Goal: Task Accomplishment & Management: Complete application form

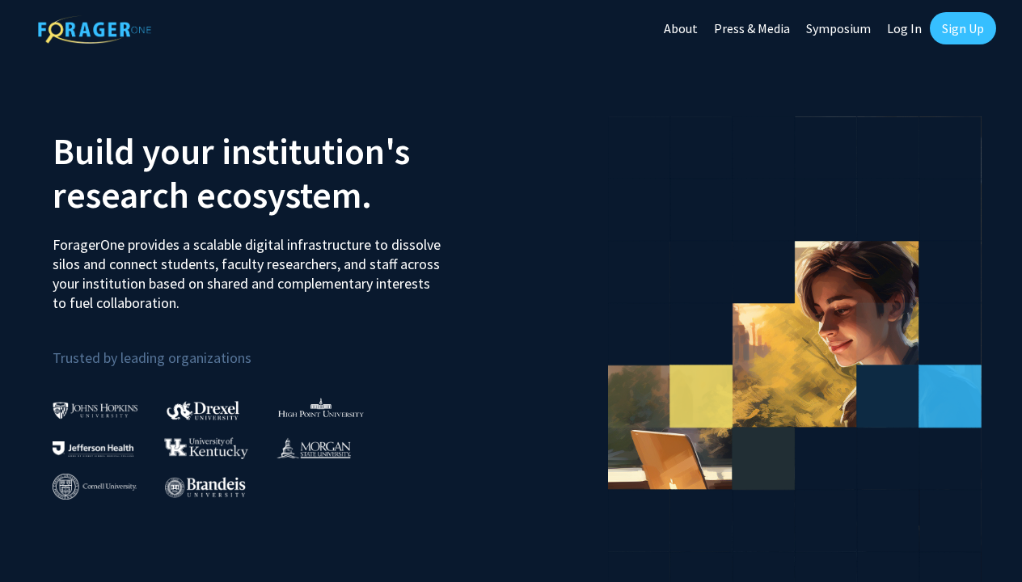
click at [944, 24] on link "Sign Up" at bounding box center [963, 28] width 66 height 32
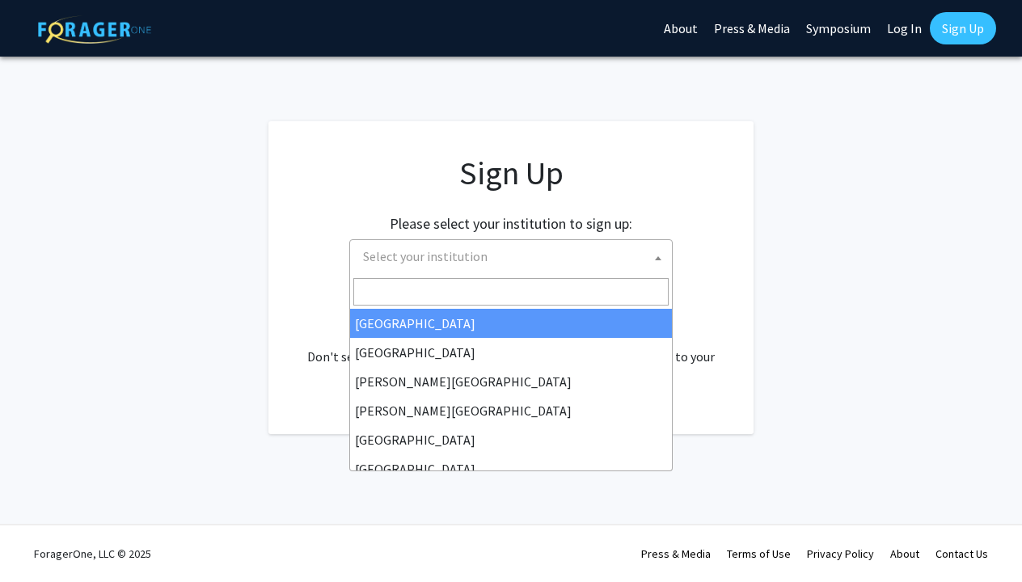
click at [547, 259] on span "Select your institution" at bounding box center [514, 256] width 315 height 33
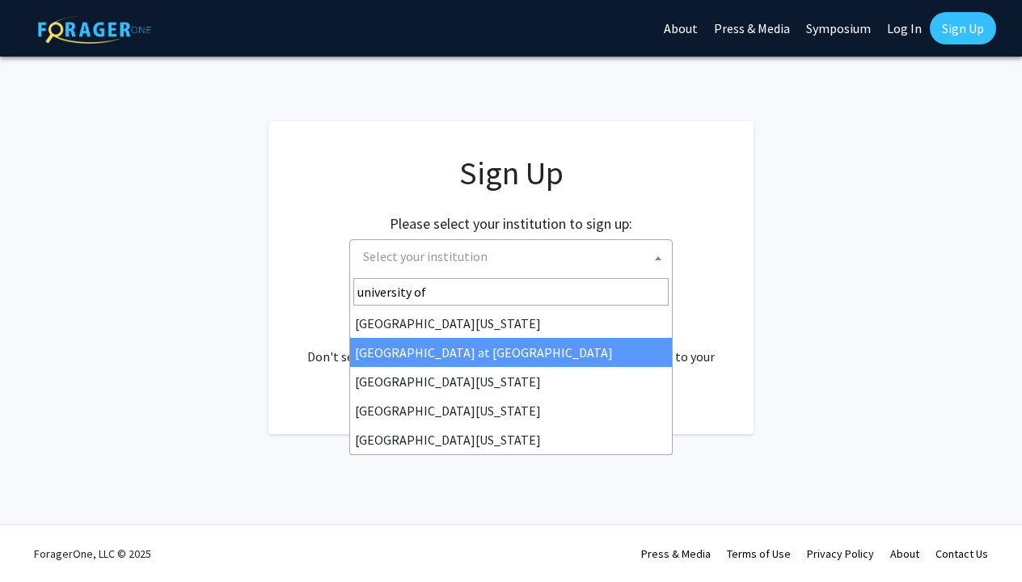
type input "university of"
select select "18"
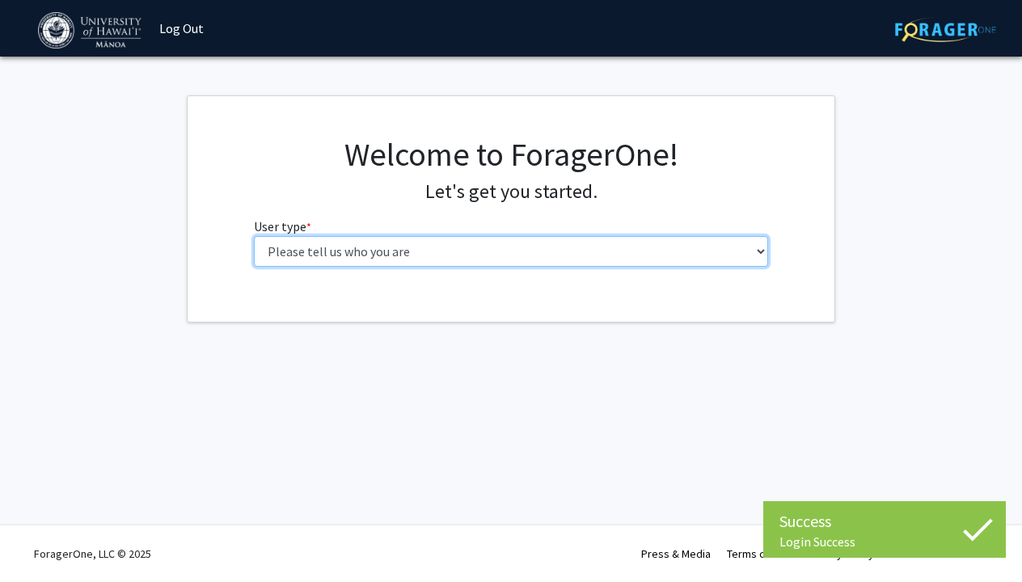
select select "1: undergrad"
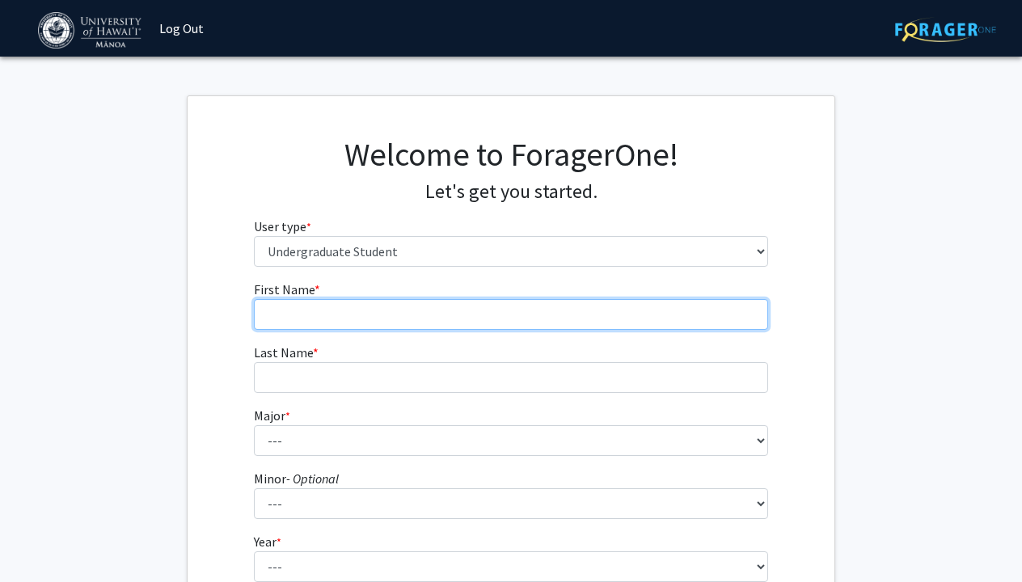
click at [478, 300] on input "First Name * required" at bounding box center [511, 314] width 515 height 31
type input "[PERSON_NAME]"
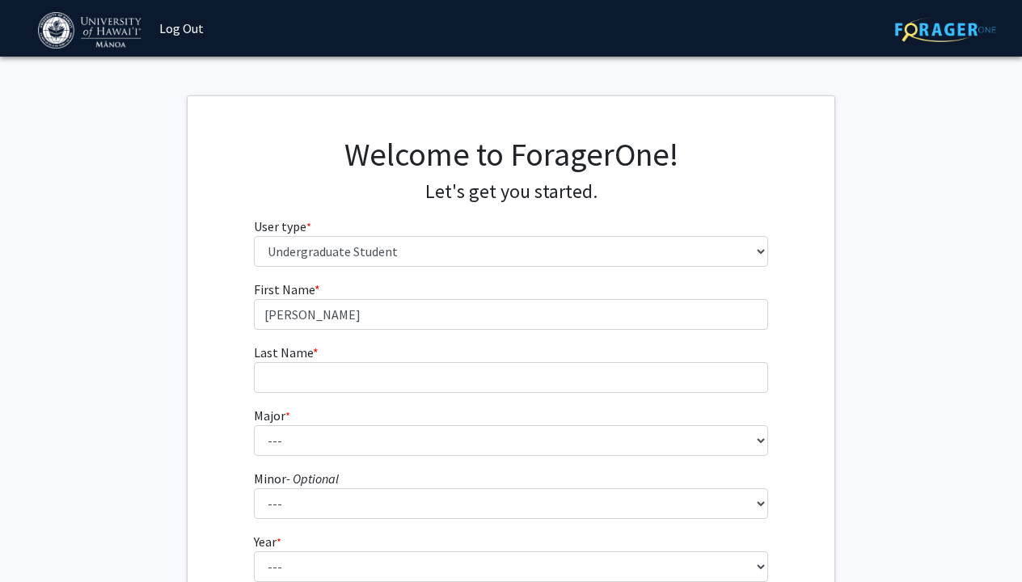
click at [462, 396] on form "First Name * required [PERSON_NAME] Last Name * required Major * required --- A…" at bounding box center [511, 477] width 515 height 395
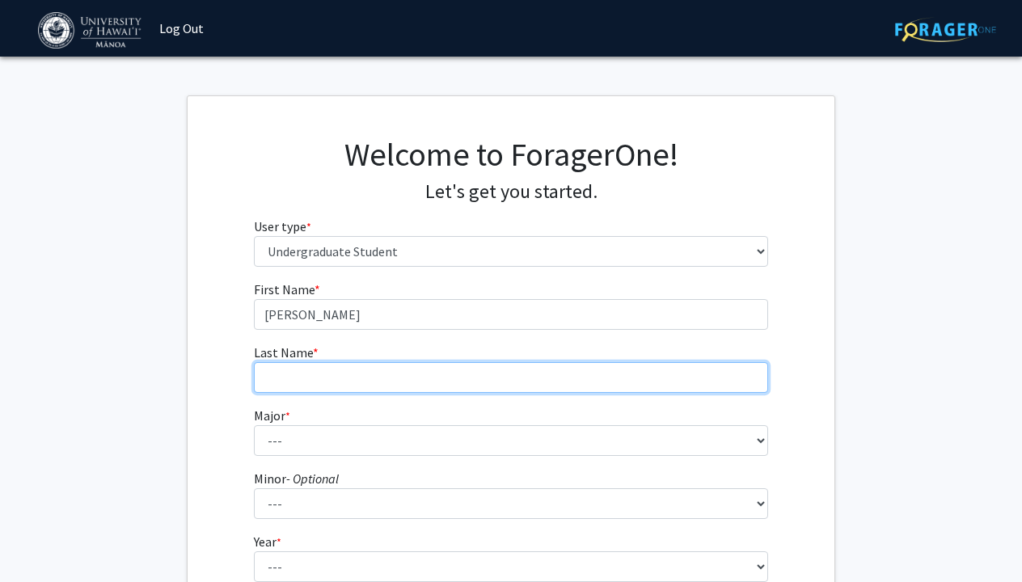
click at [463, 377] on input "Last Name * required" at bounding box center [511, 377] width 515 height 31
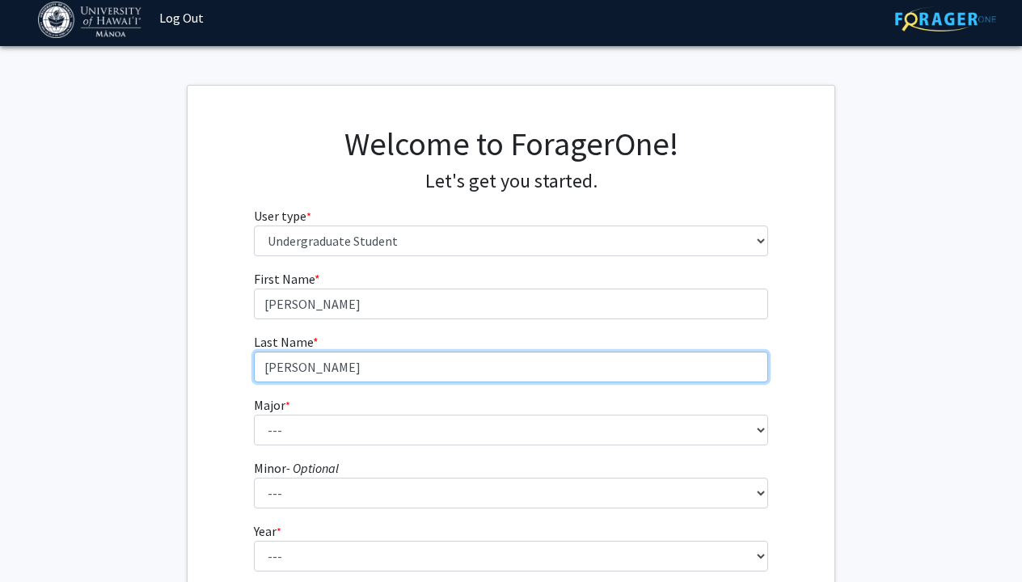
type input "[PERSON_NAME]"
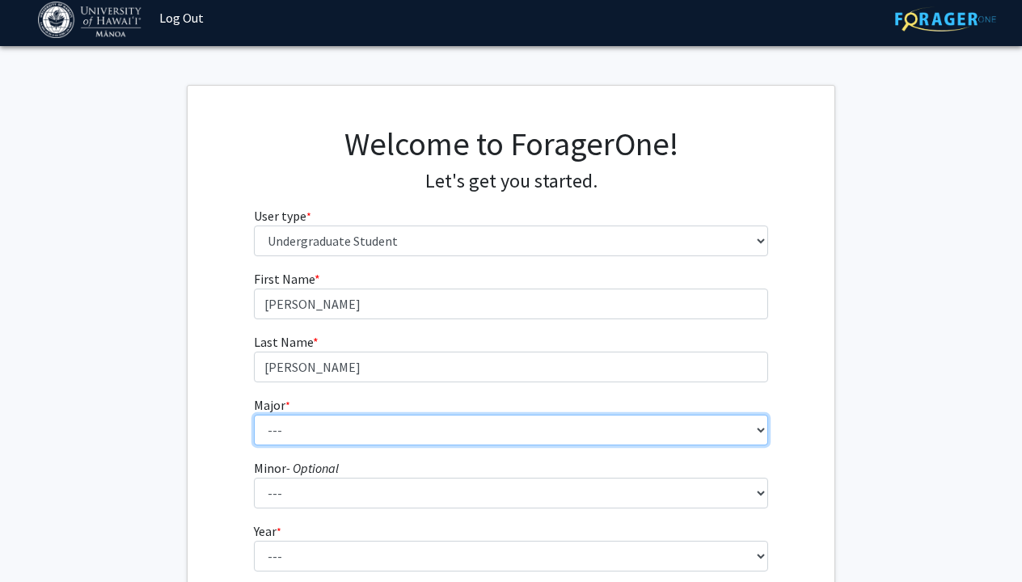
select select "85: 1467"
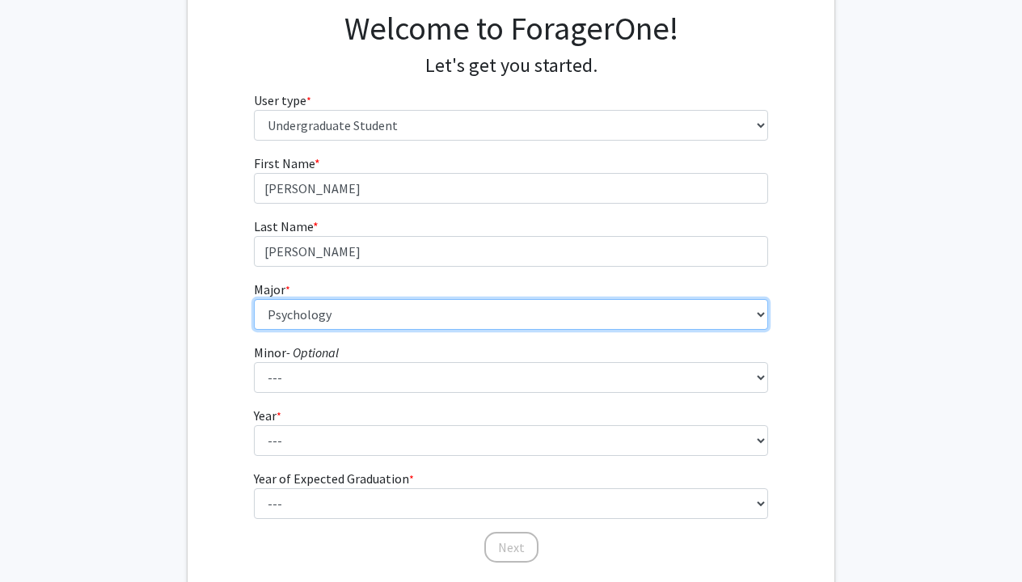
scroll to position [132, 0]
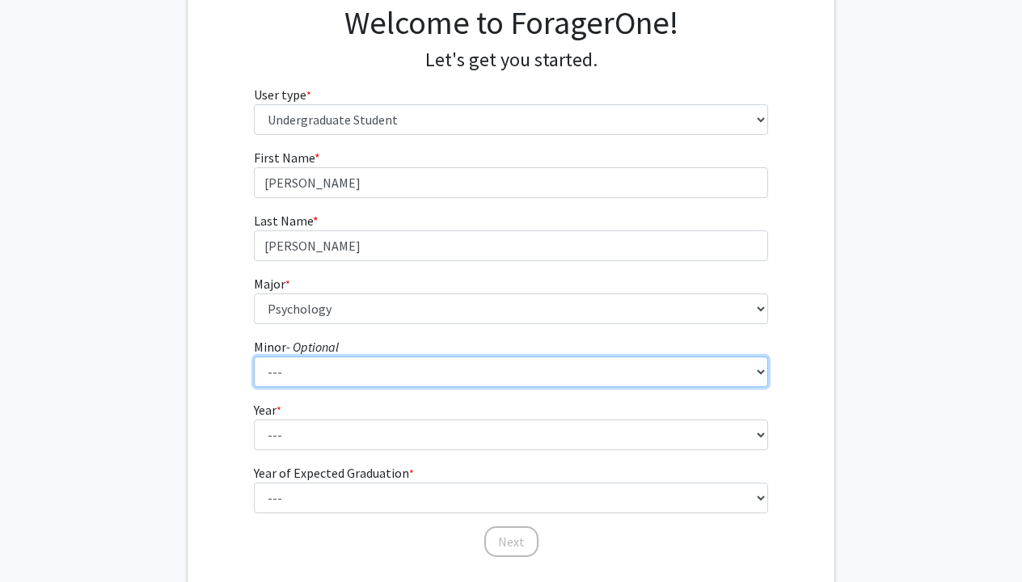
select select "25: 1047"
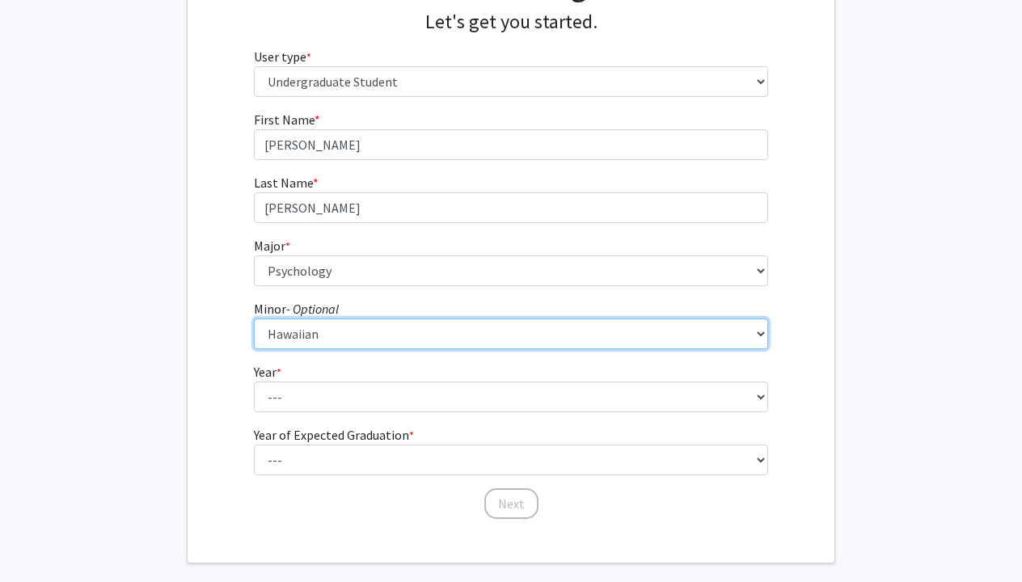
scroll to position [186, 0]
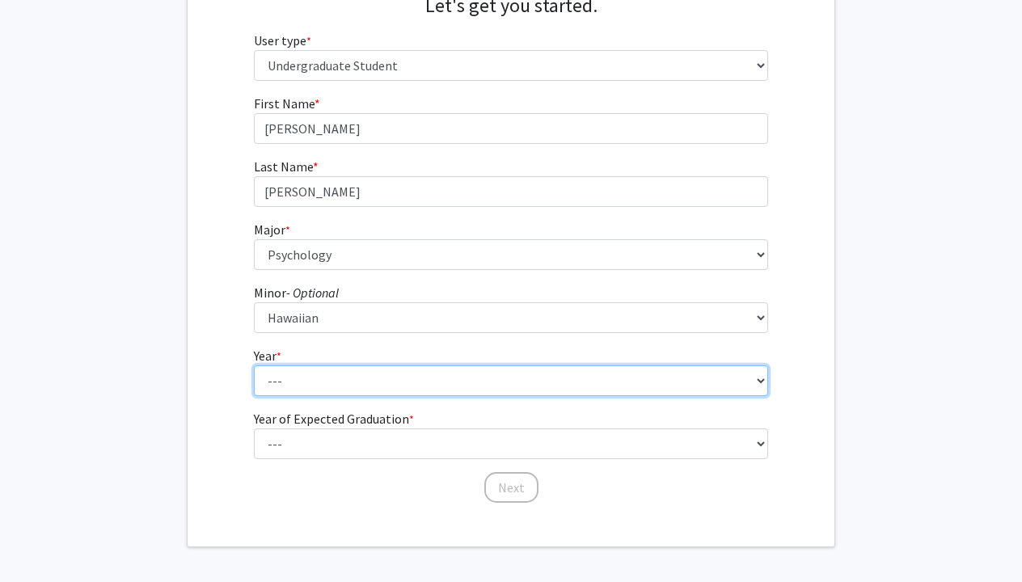
select select "2: sophomore"
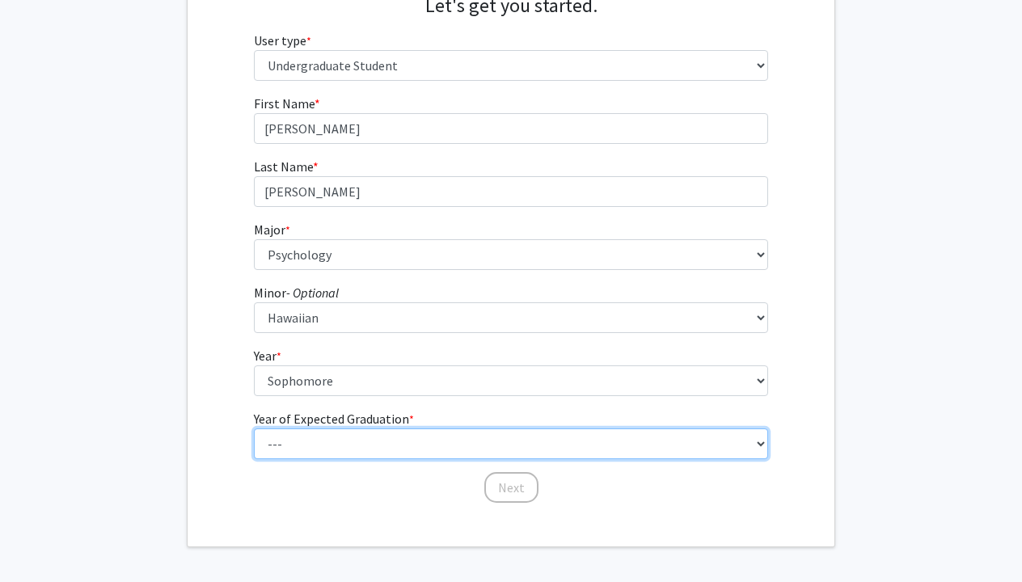
select select "4: 2028"
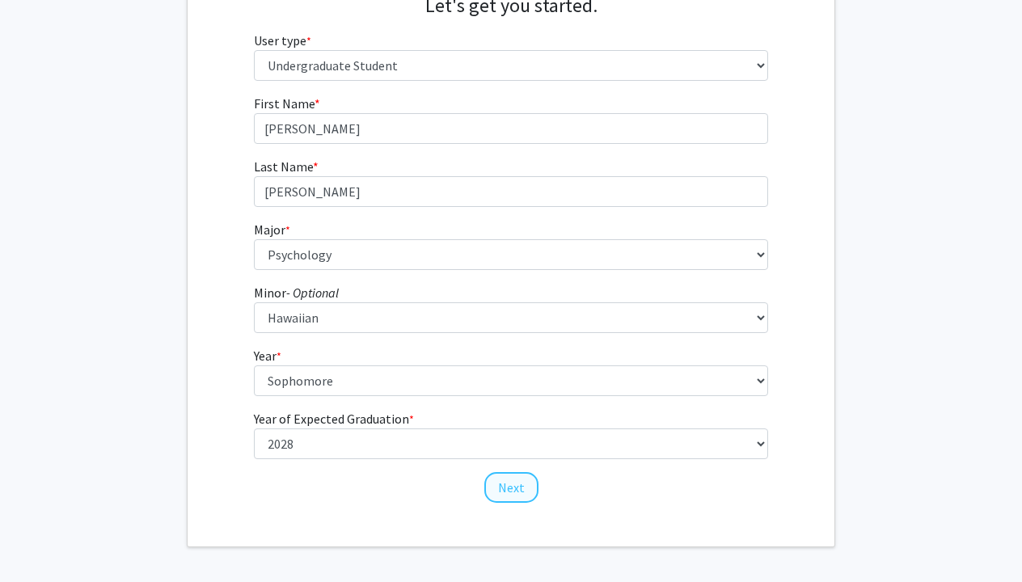
click at [507, 490] on button "Next" at bounding box center [511, 487] width 54 height 31
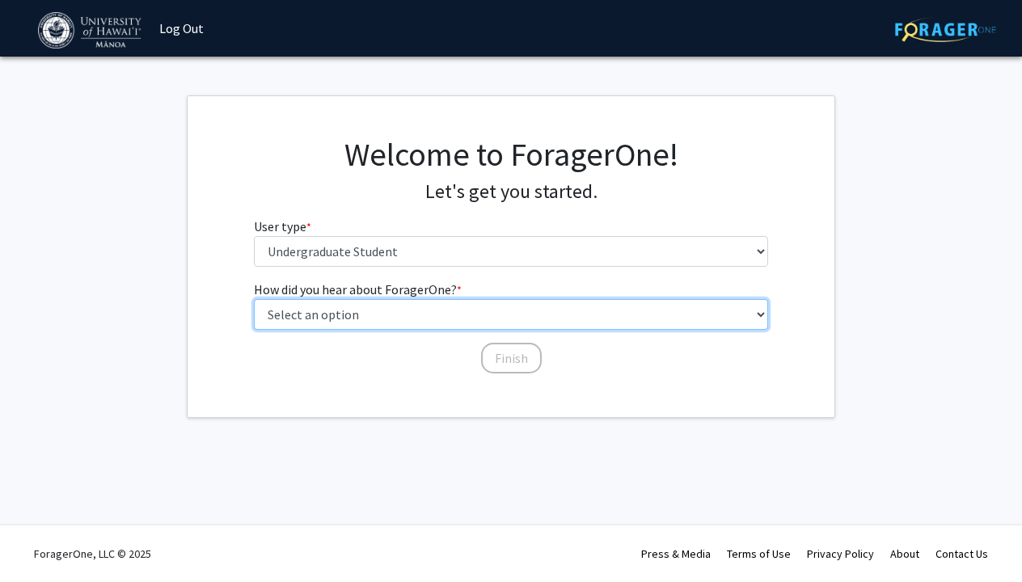
select select "2: faculty_recommendation"
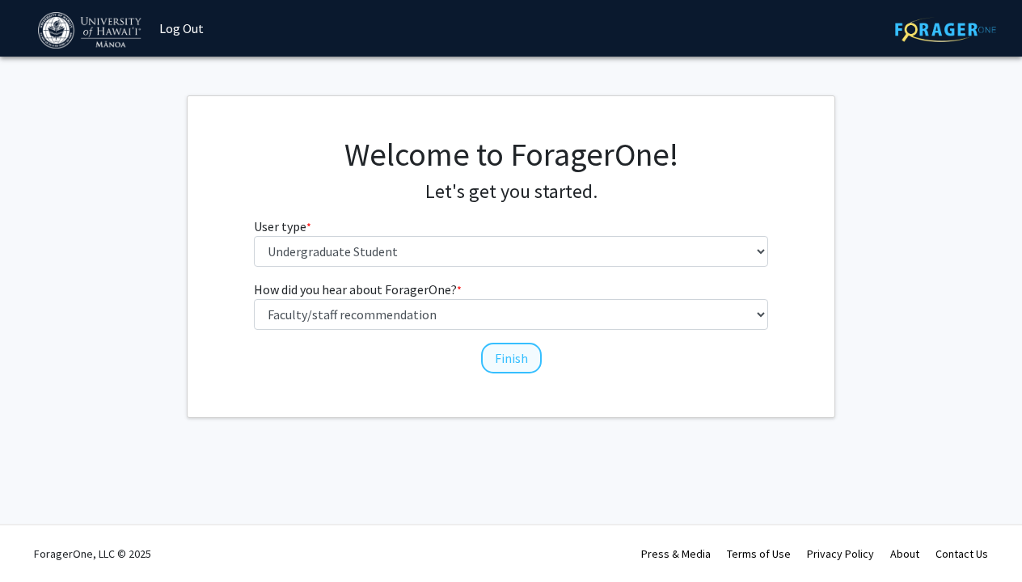
click at [517, 367] on button "Finish" at bounding box center [511, 358] width 61 height 31
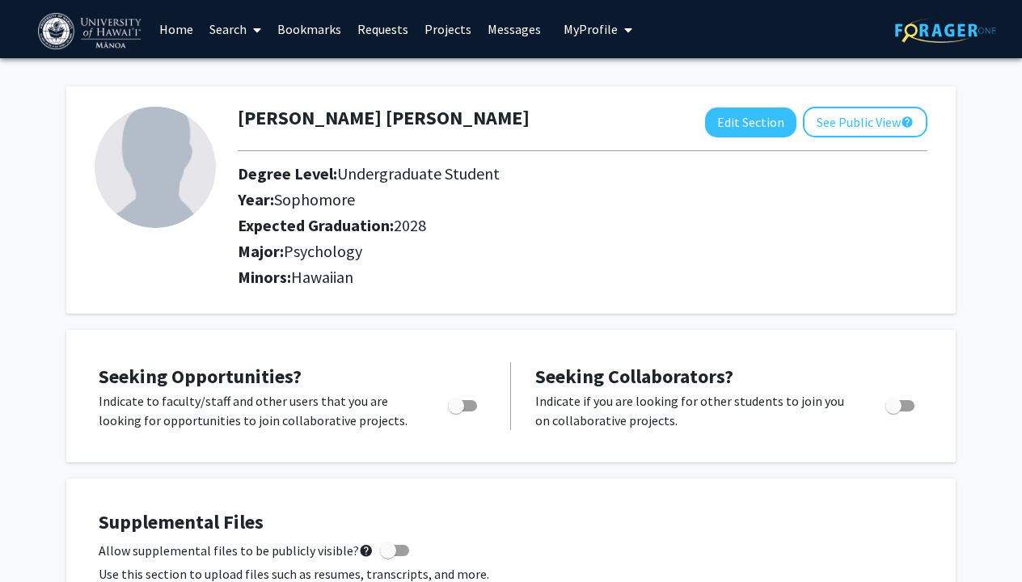
scroll to position [1, 0]
